Goal: Check status: Check status

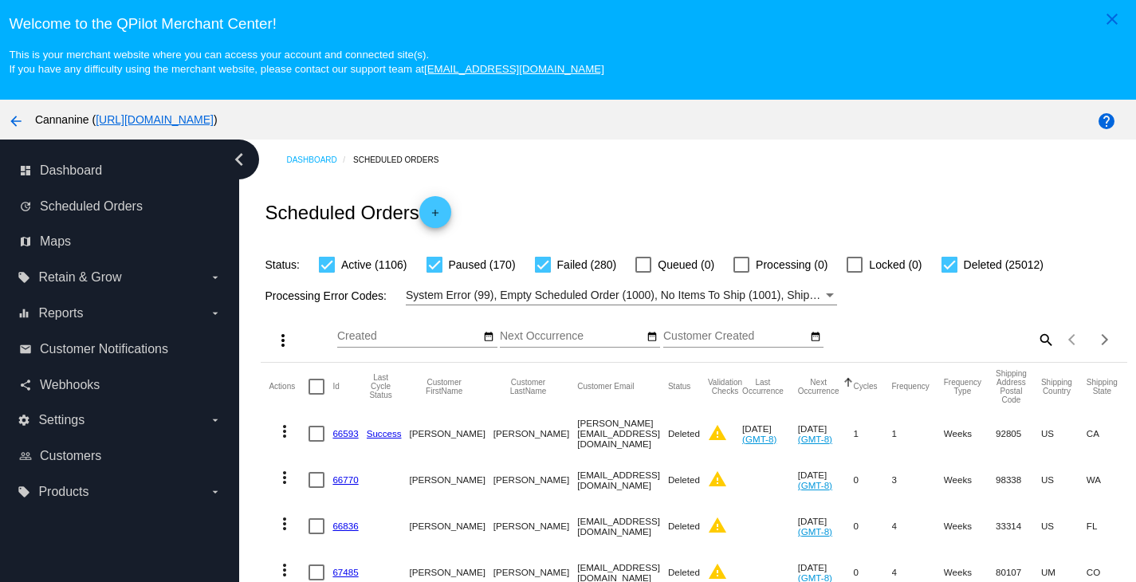
click at [1036, 340] on mat-icon "search" at bounding box center [1045, 339] width 19 height 25
click at [934, 340] on input "Search" at bounding box center [946, 336] width 215 height 13
paste input "[EMAIL_ADDRESS][DOMAIN_NAME]"
type input "[EMAIL_ADDRESS][DOMAIN_NAME]"
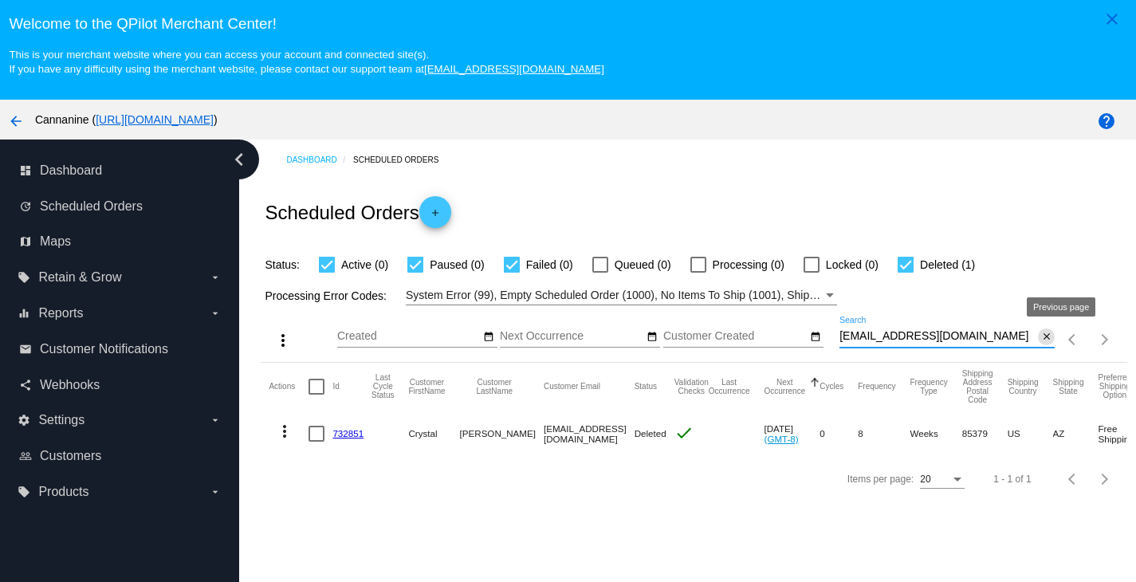
click at [1041, 341] on mat-icon "close" at bounding box center [1046, 337] width 11 height 13
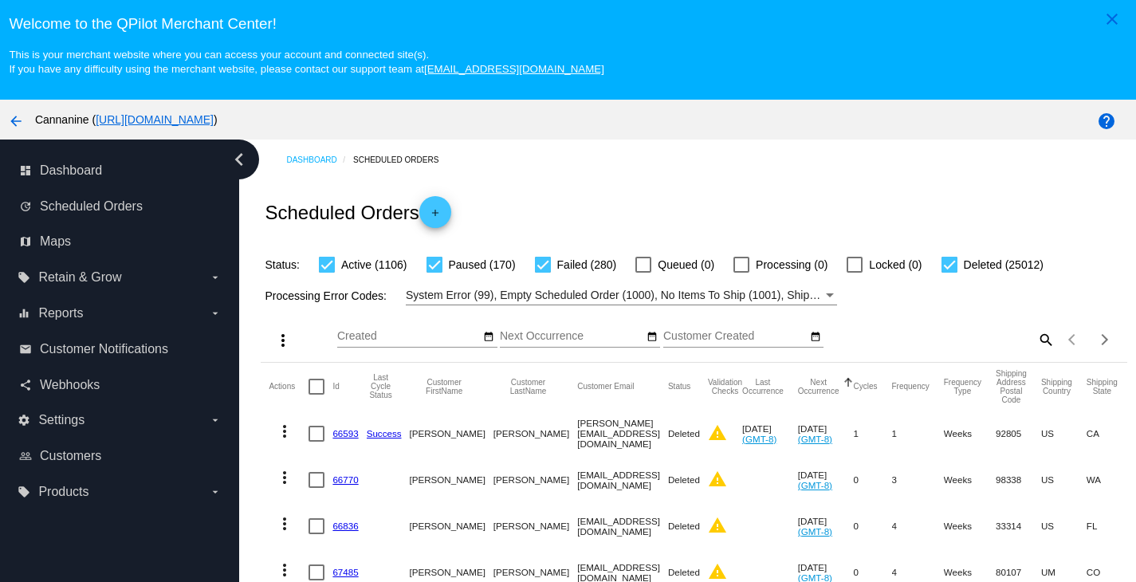
click at [1036, 336] on mat-icon "search" at bounding box center [1045, 339] width 19 height 25
click at [939, 342] on input "Search" at bounding box center [946, 336] width 215 height 13
paste input "tapestrymoreno90@gmail.com"
type input "tapestrymoreno90@gmail.com"
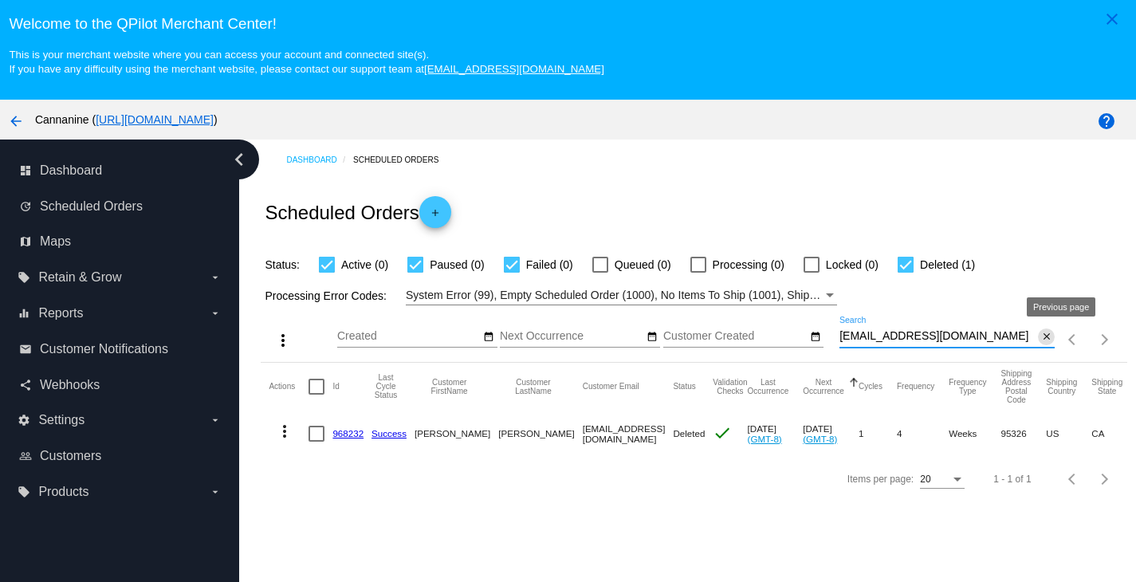
click at [1041, 338] on mat-icon "close" at bounding box center [1046, 337] width 11 height 13
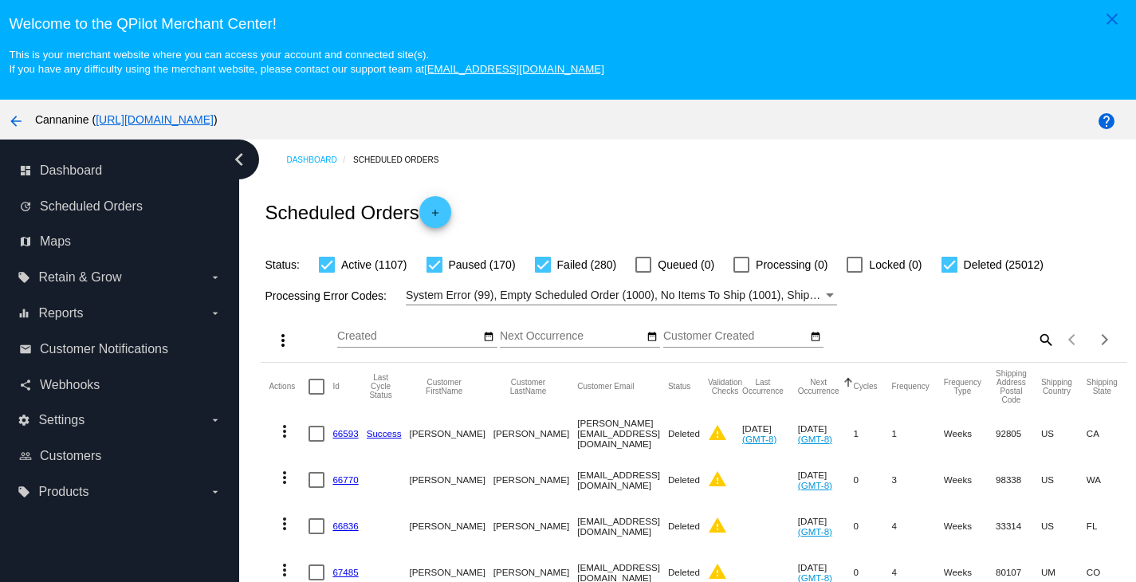
click at [1036, 341] on mat-icon "search" at bounding box center [1045, 339] width 19 height 25
click at [968, 343] on input "Search" at bounding box center [946, 336] width 215 height 13
paste input "[EMAIL_ADDRESS][DOMAIN_NAME]"
type input "[EMAIL_ADDRESS][DOMAIN_NAME]"
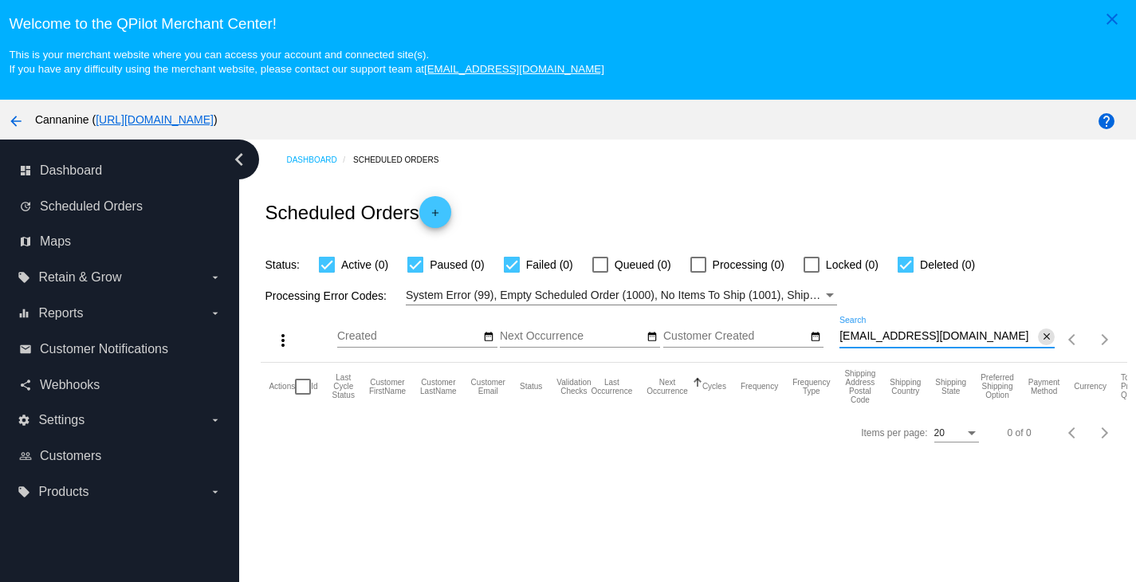
click at [1041, 336] on mat-icon "close" at bounding box center [1046, 337] width 11 height 13
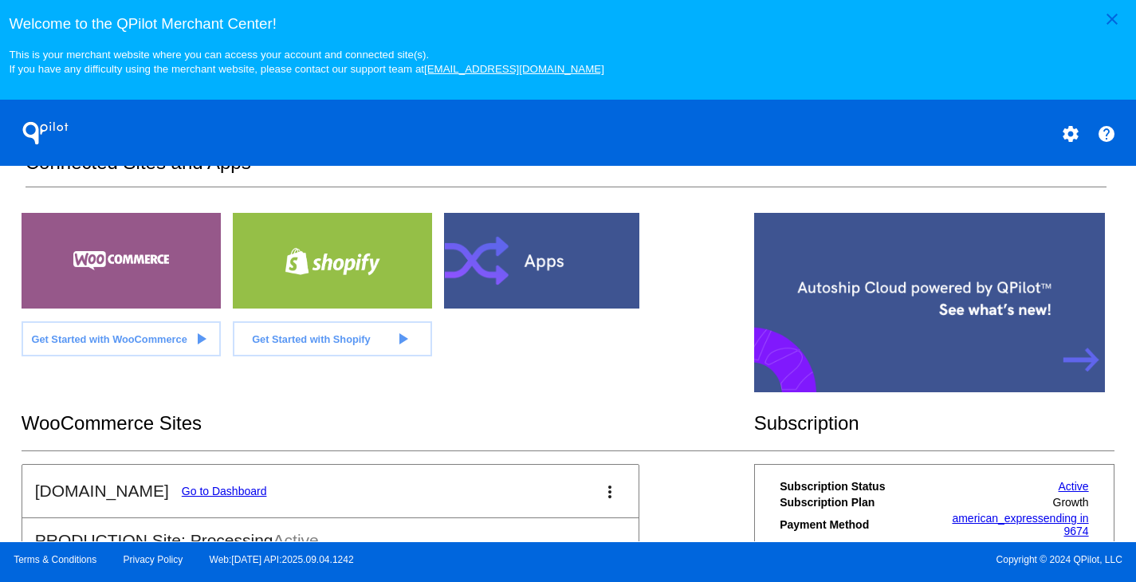
scroll to position [484, 0]
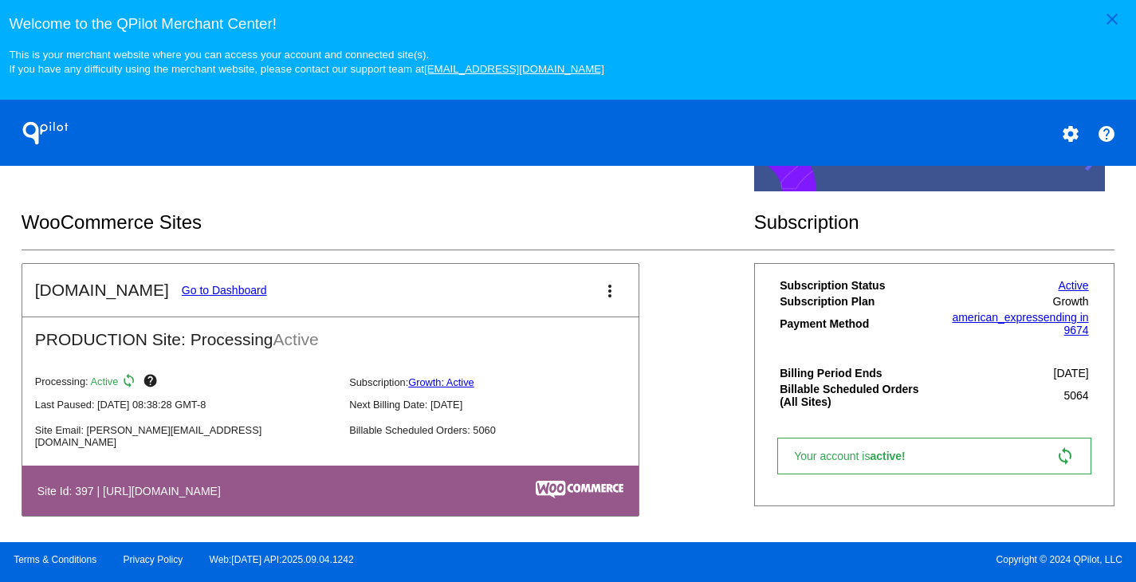
click at [203, 292] on mat-card-title "[DOMAIN_NAME] Go to Dashboard" at bounding box center [151, 290] width 232 height 19
click at [202, 297] on link "Go to Dashboard" at bounding box center [224, 290] width 85 height 13
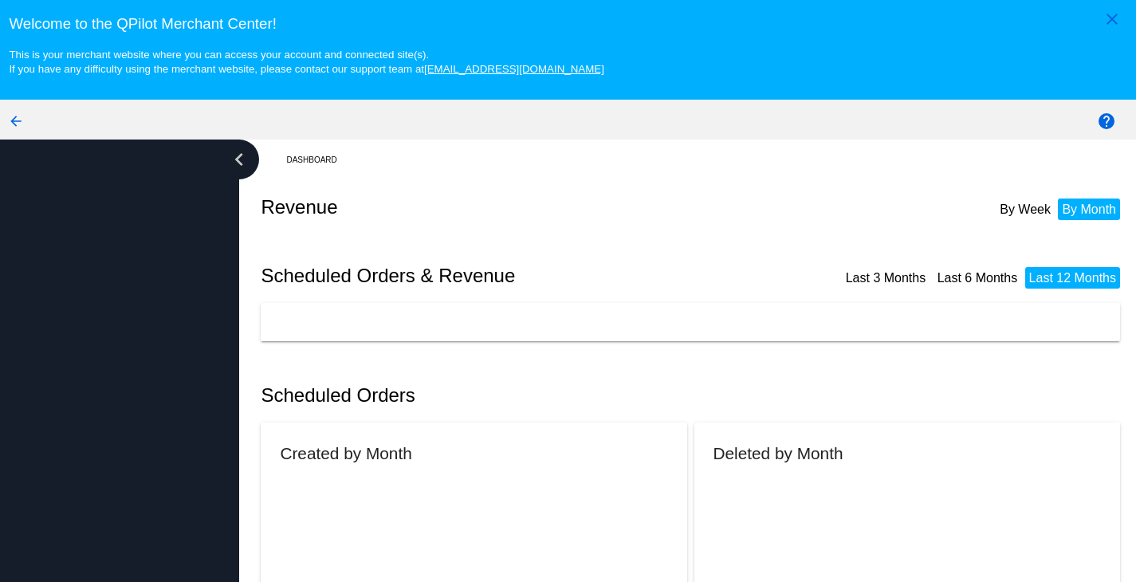
click at [202, 297] on div at bounding box center [119, 391] width 239 height 502
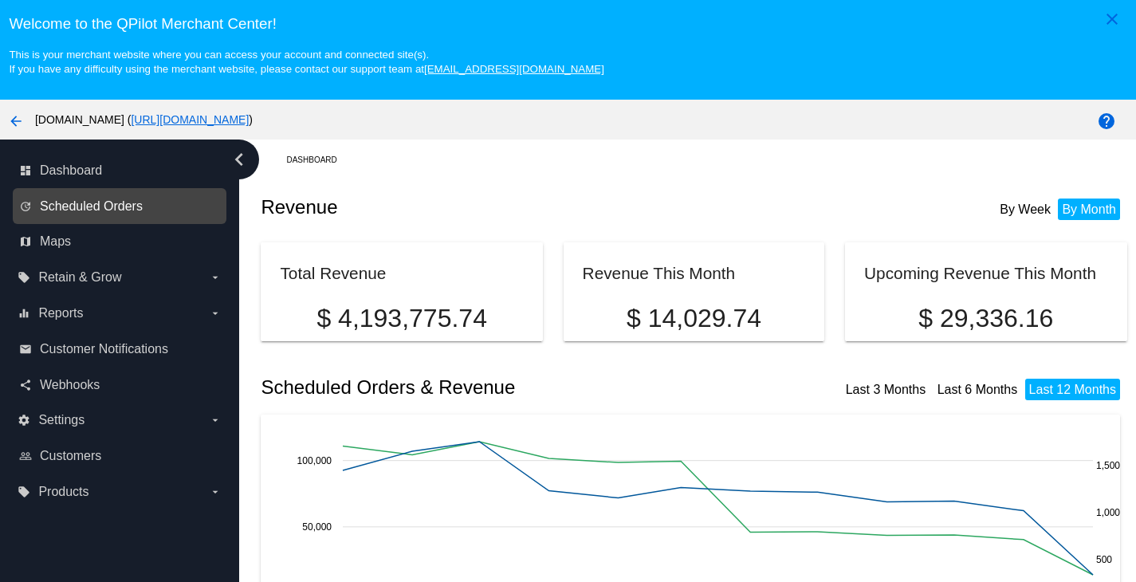
click at [123, 214] on span "Scheduled Orders" at bounding box center [91, 206] width 103 height 14
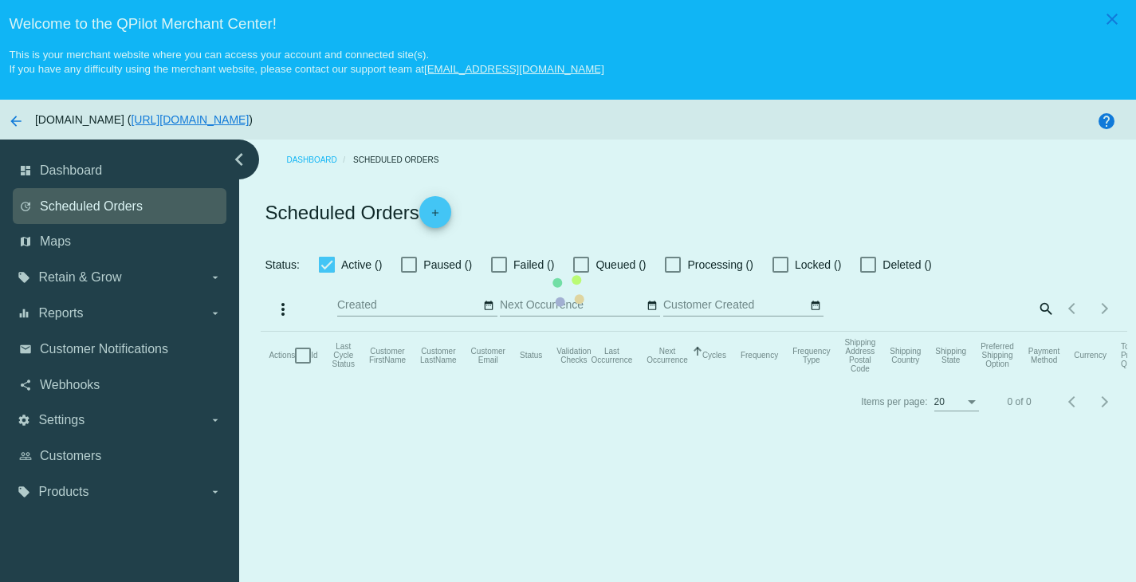
click at [261, 332] on mat-table "Actions Id Last Cycle Status Customer FirstName Customer LastName Customer Emai…" at bounding box center [694, 356] width 866 height 48
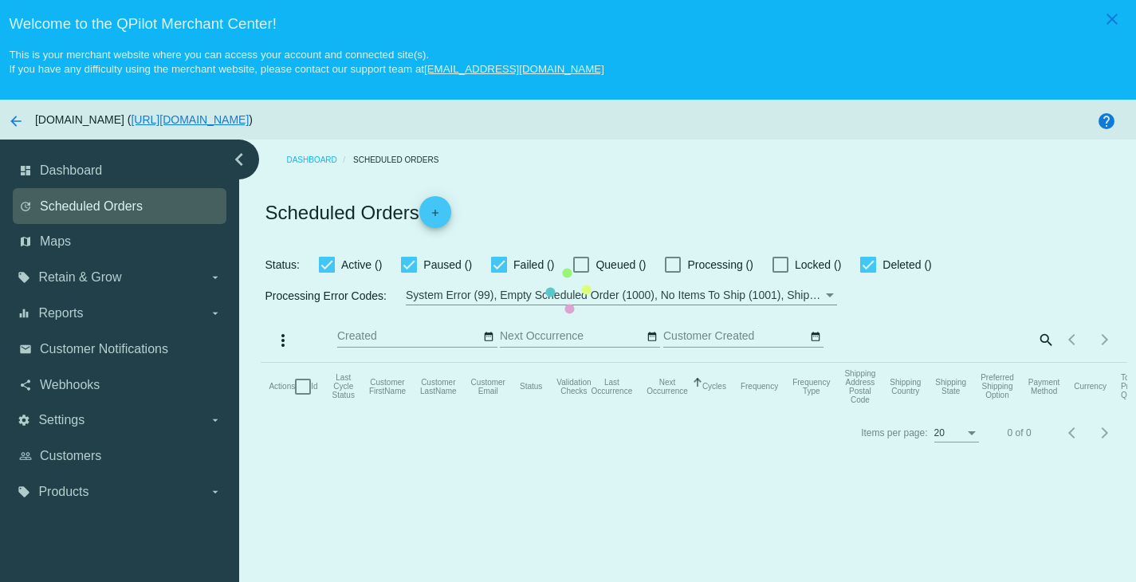
checkbox input "true"
click at [261, 363] on mat-table "Actions Id Last Cycle Status Customer FirstName Customer LastName Customer Emai…" at bounding box center [694, 387] width 866 height 48
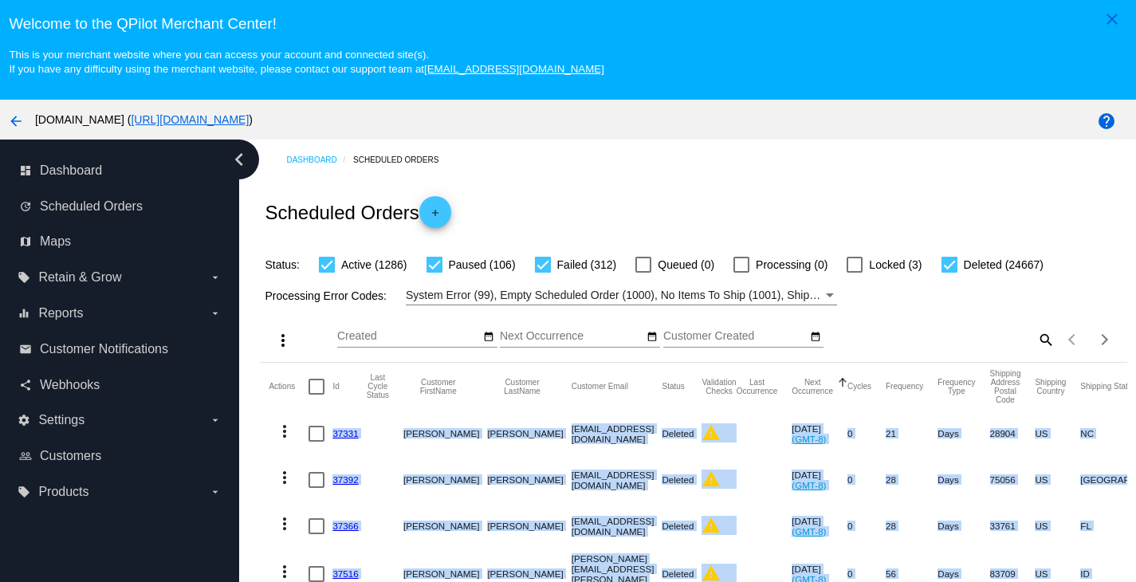
click at [1036, 346] on mat-icon "search" at bounding box center [1045, 339] width 19 height 25
click at [839, 343] on input "Search" at bounding box center [946, 336] width 215 height 13
paste input "[EMAIL_ADDRESS][DOMAIN_NAME]"
type input "[EMAIL_ADDRESS][DOMAIN_NAME]"
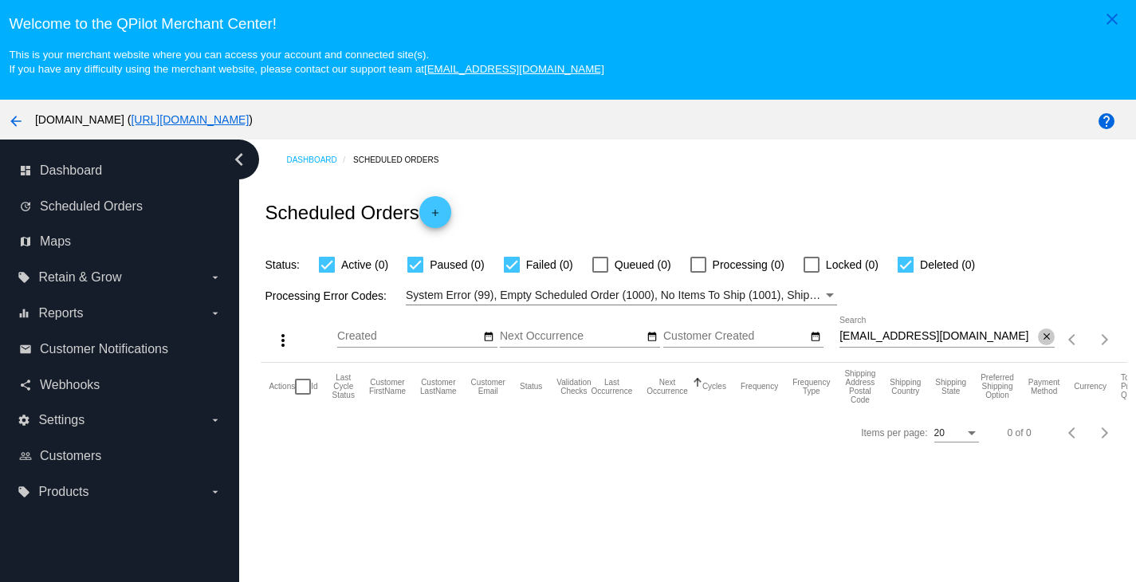
click at [1041, 333] on span "close" at bounding box center [1046, 335] width 11 height 13
